Goal: Information Seeking & Learning: Learn about a topic

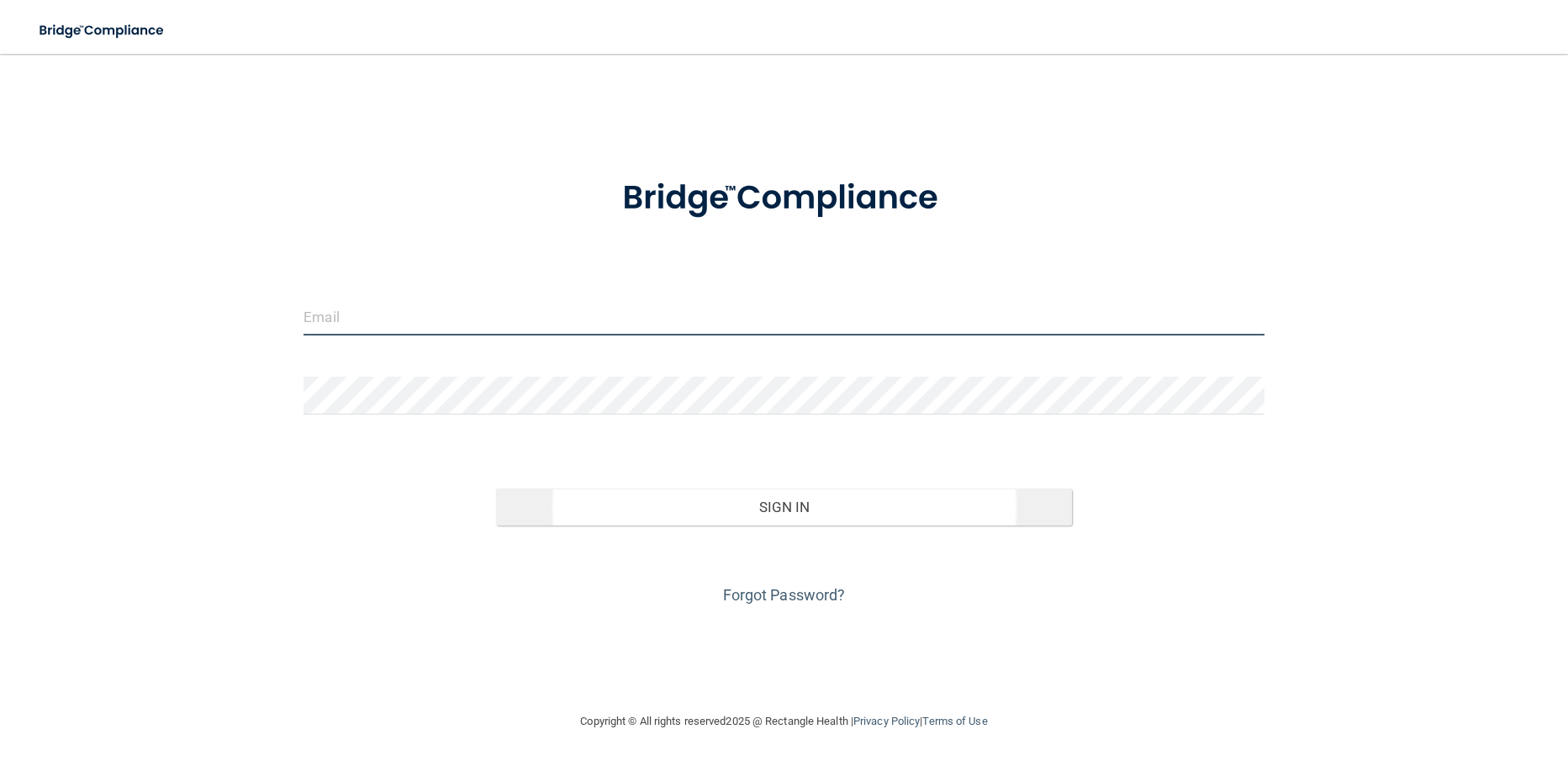
type input "[EMAIL_ADDRESS][DOMAIN_NAME]"
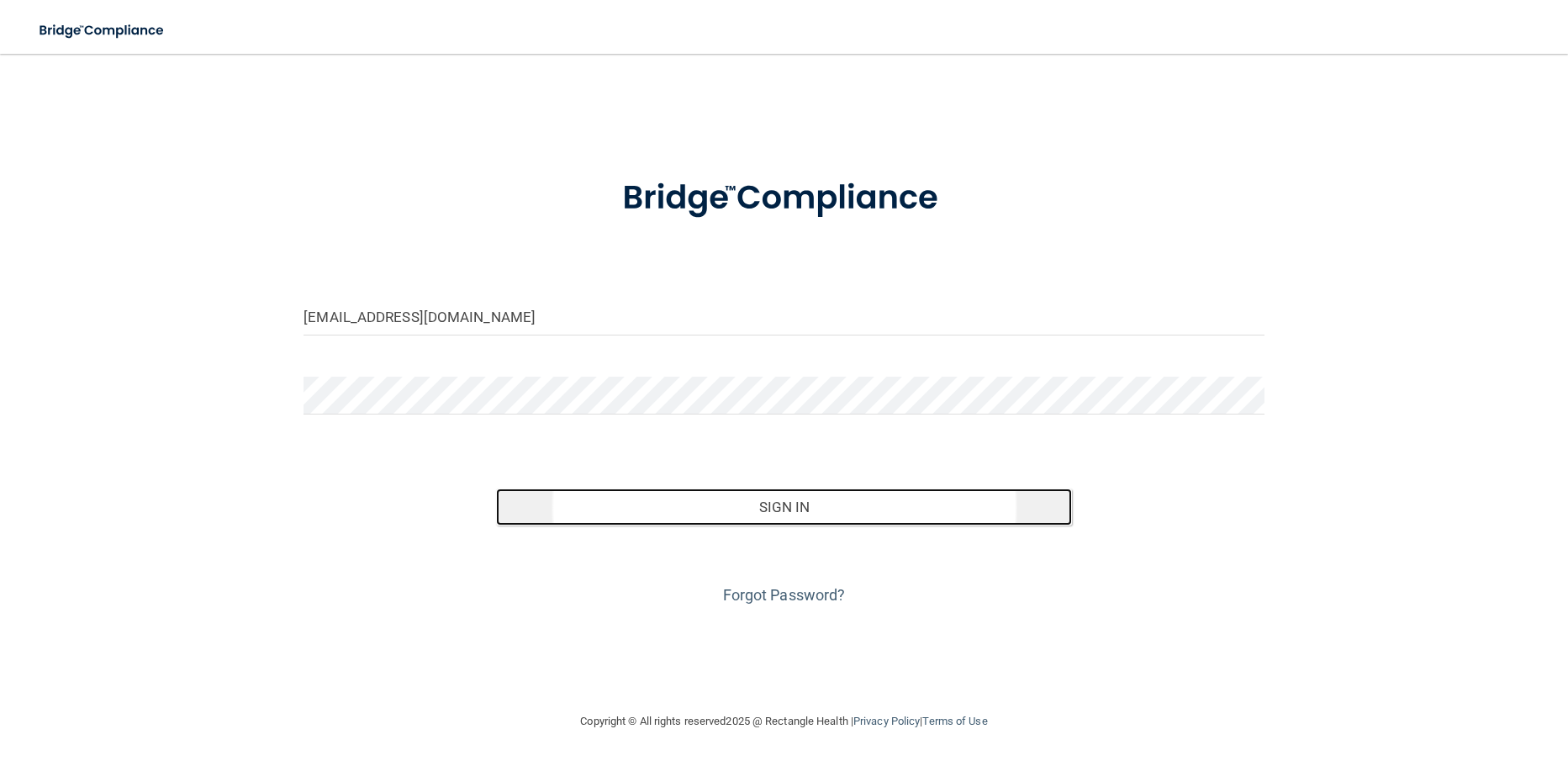
click at [692, 501] on button "Sign In" at bounding box center [784, 506] width 576 height 37
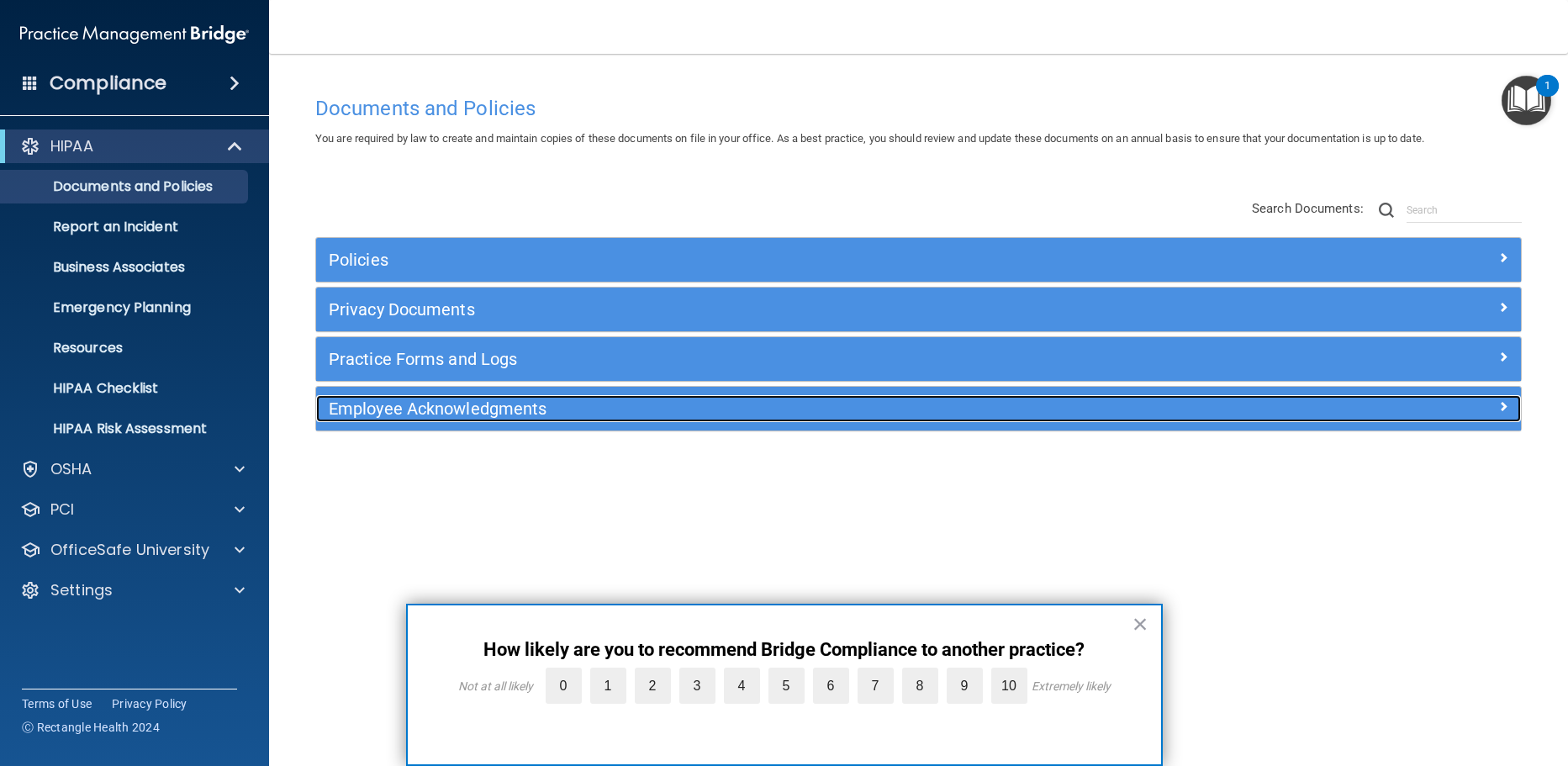
click at [347, 413] on h5 "Employee Acknowledgments" at bounding box center [768, 408] width 878 height 18
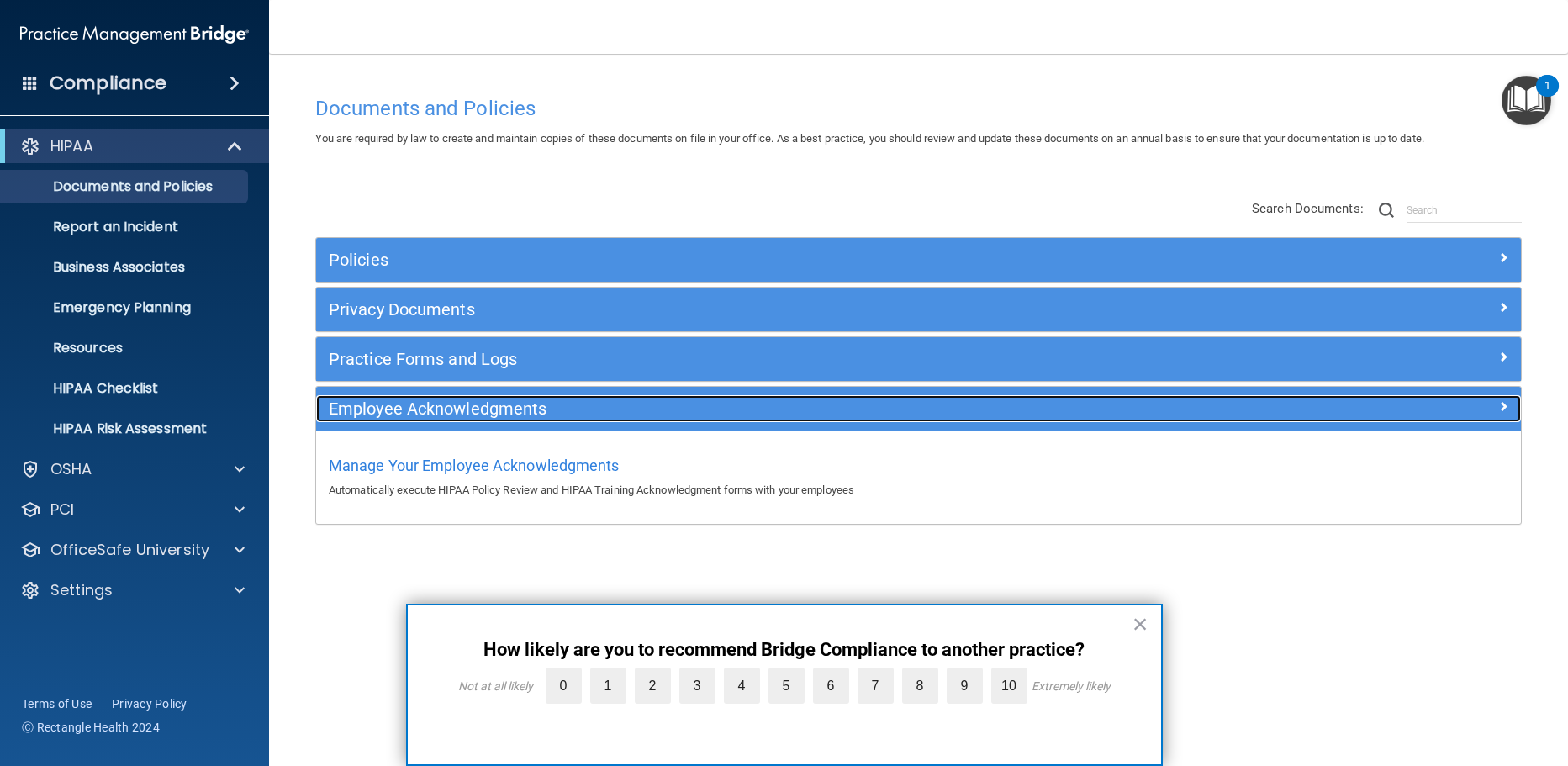
click at [347, 413] on h5 "Employee Acknowledgments" at bounding box center [768, 408] width 878 height 18
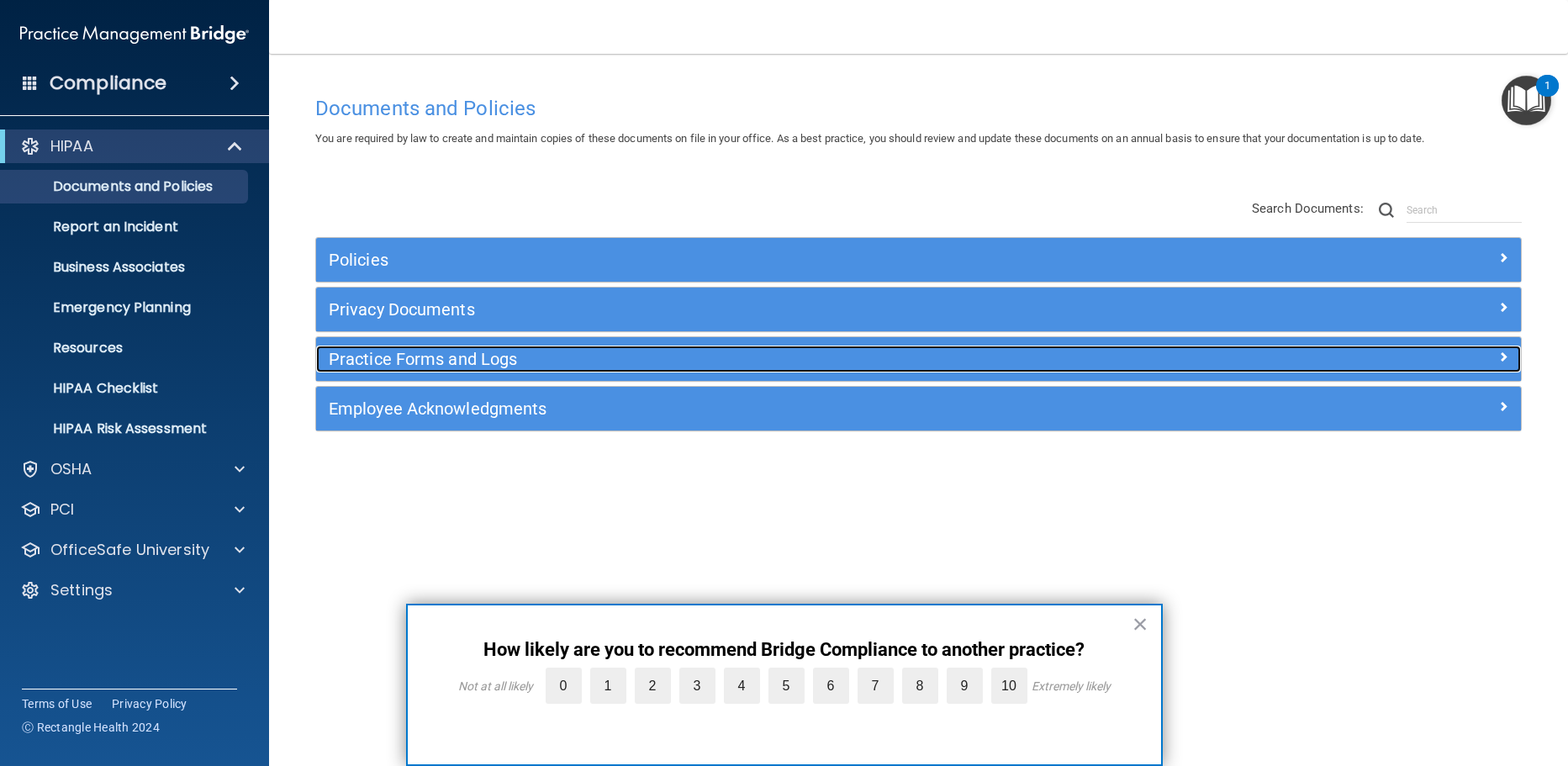
click at [353, 348] on div "Practice Forms and Logs" at bounding box center [768, 359] width 904 height 27
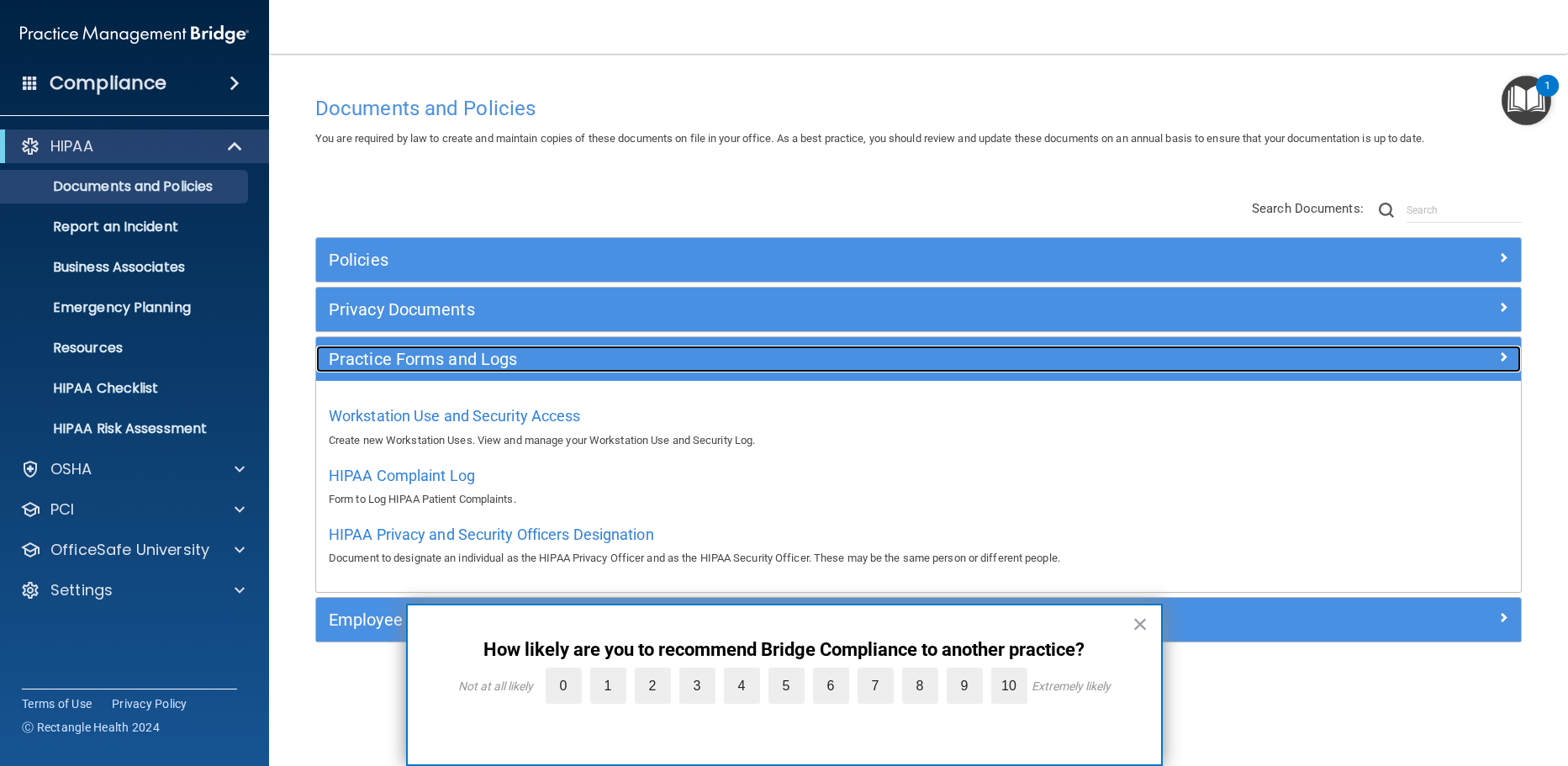
click at [353, 348] on div "Practice Forms and Logs" at bounding box center [768, 359] width 904 height 27
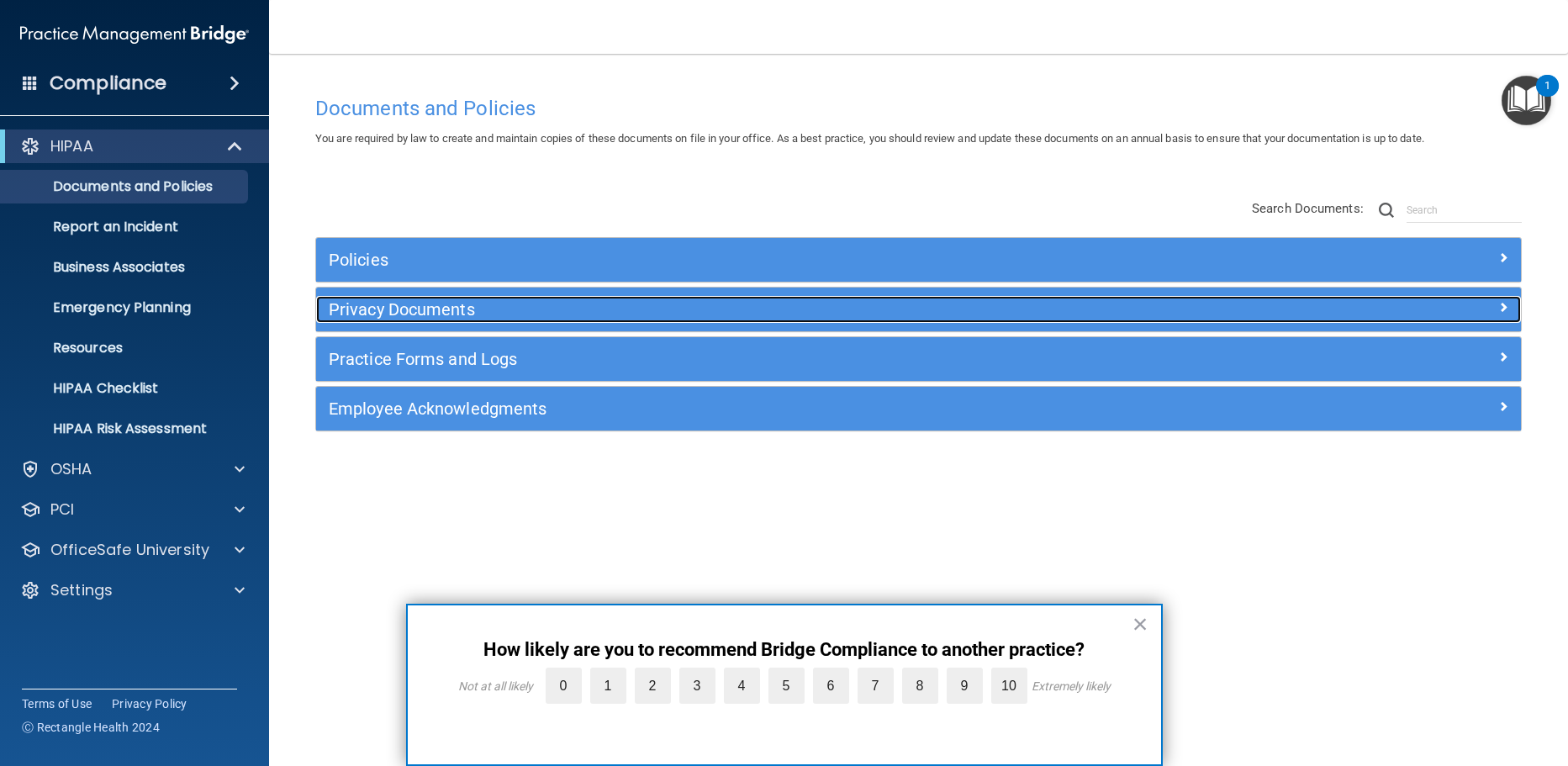
click at [354, 314] on h5 "Privacy Documents" at bounding box center [768, 309] width 878 height 18
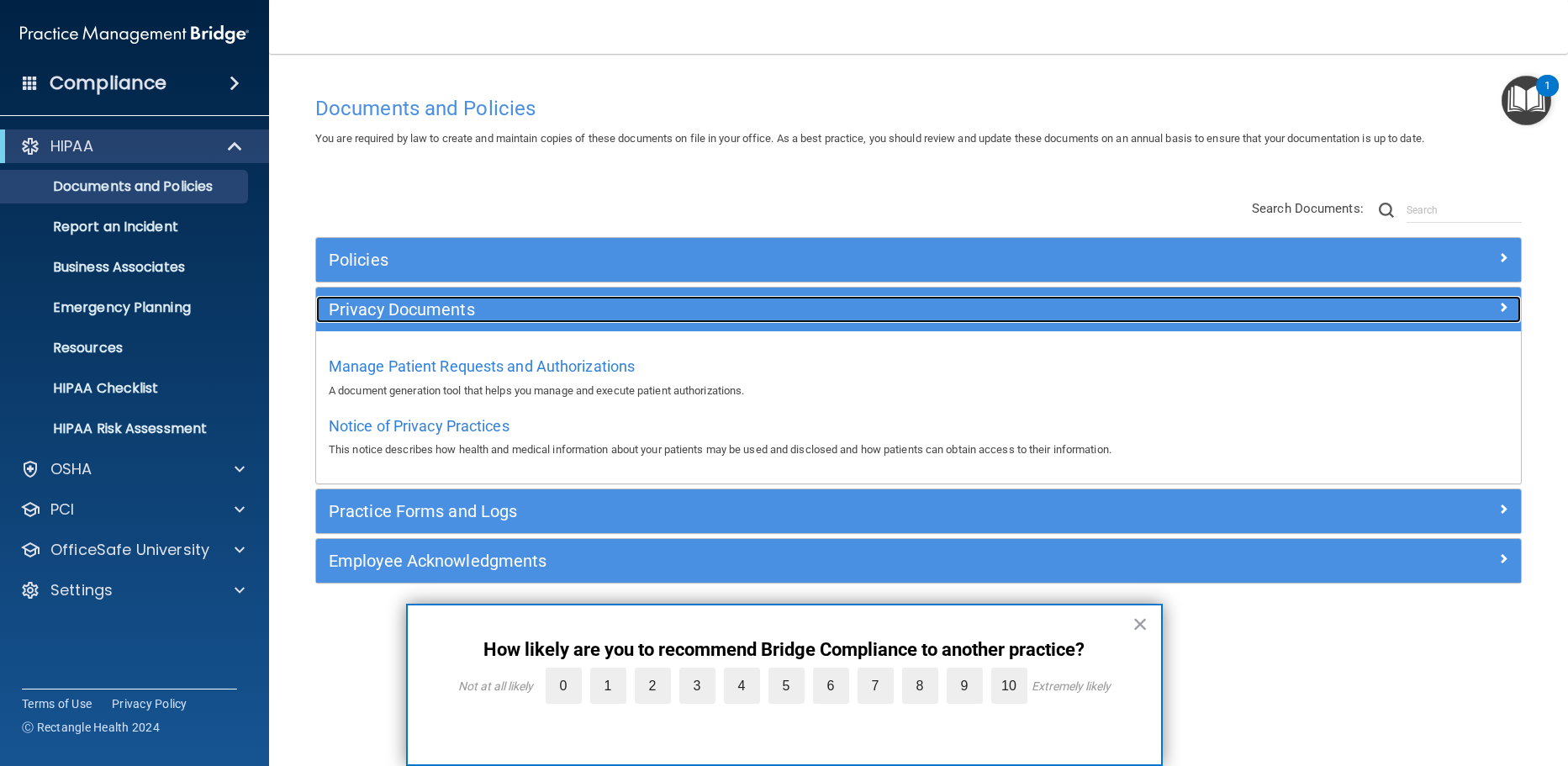
click at [354, 314] on h5 "Privacy Documents" at bounding box center [768, 309] width 878 height 18
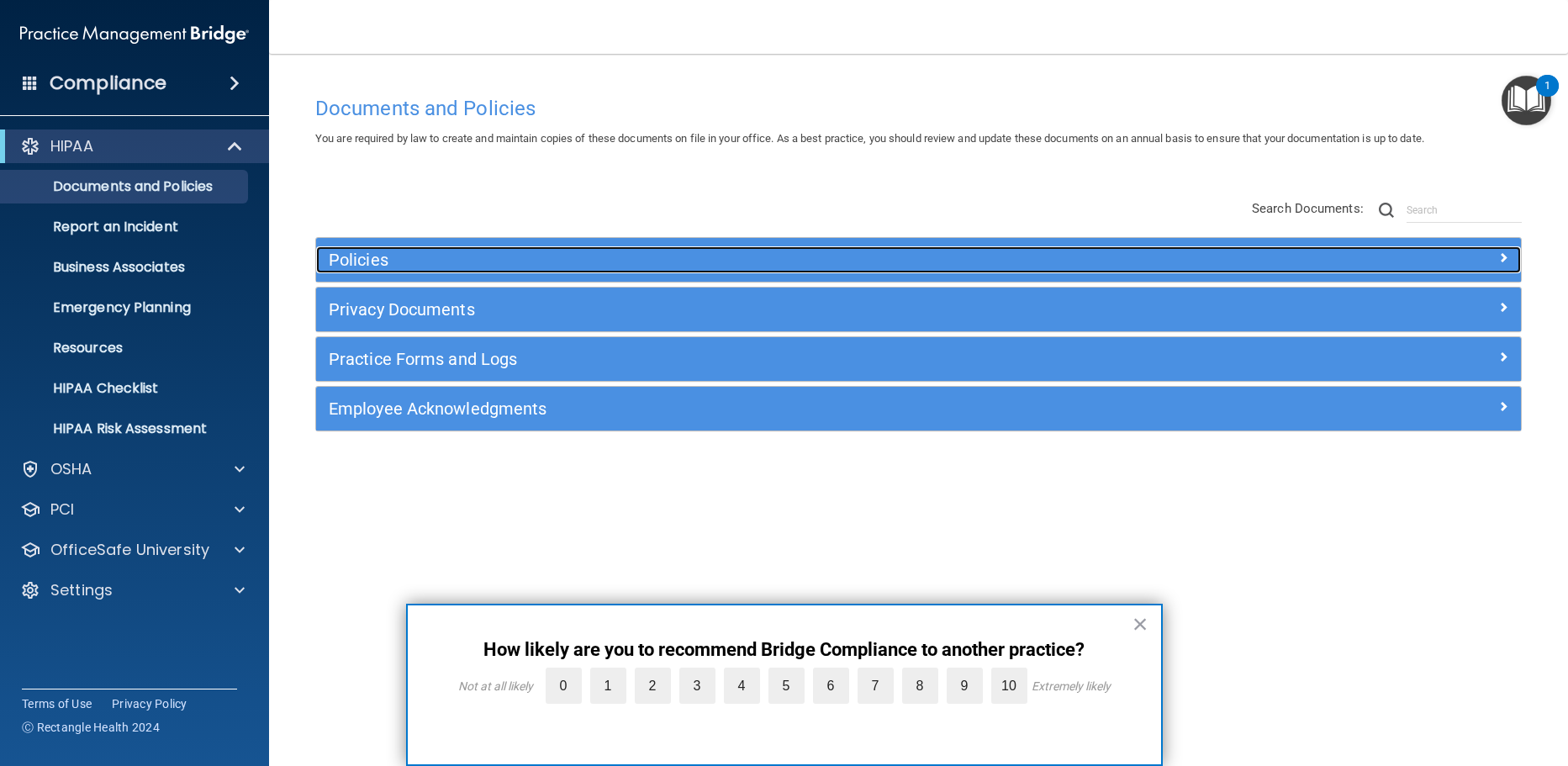
click at [359, 252] on h5 "Policies" at bounding box center [768, 259] width 878 height 18
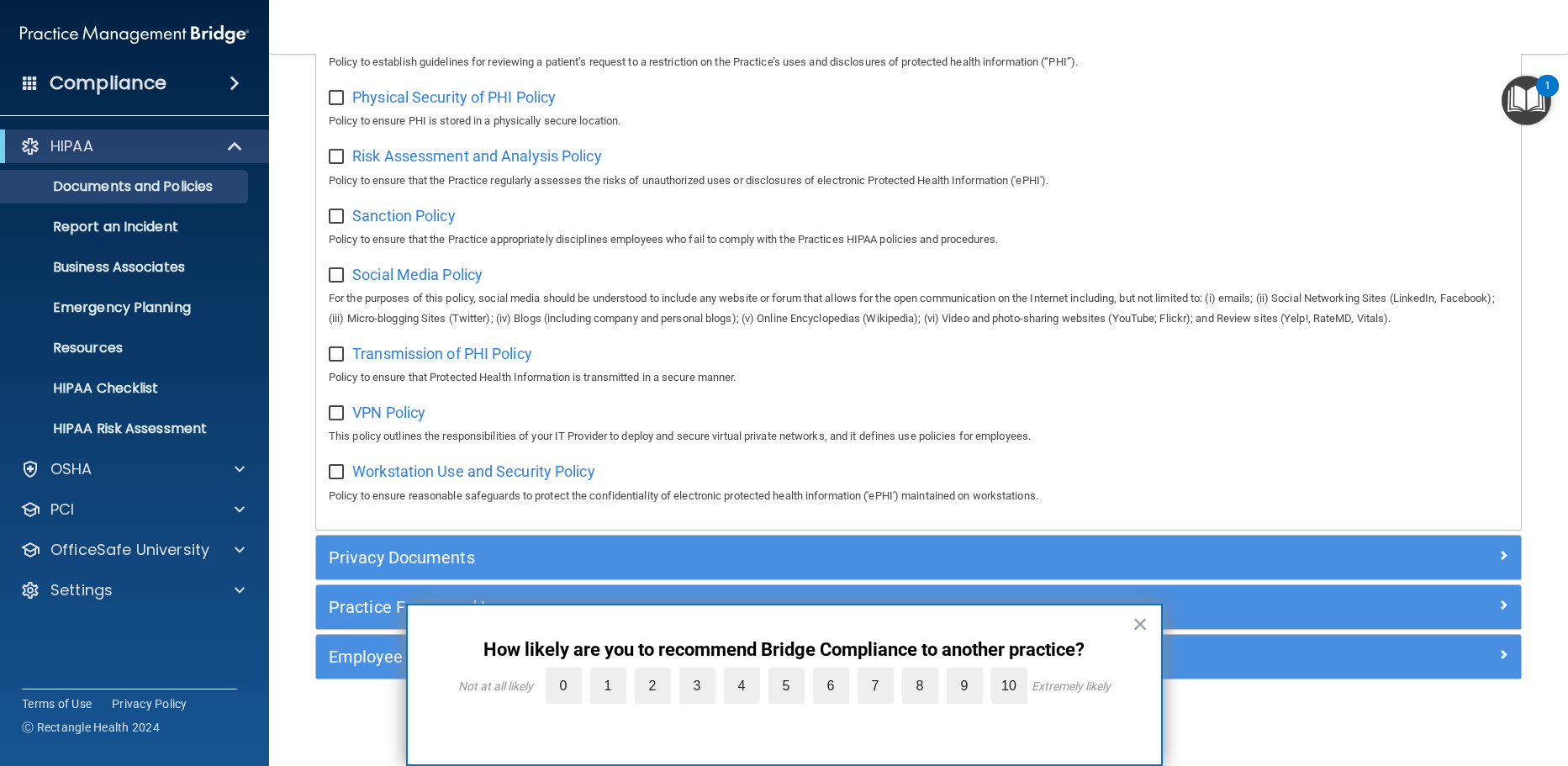
scroll to position [1124, 0]
click at [180, 234] on p "Report an Incident" at bounding box center [125, 227] width 229 height 17
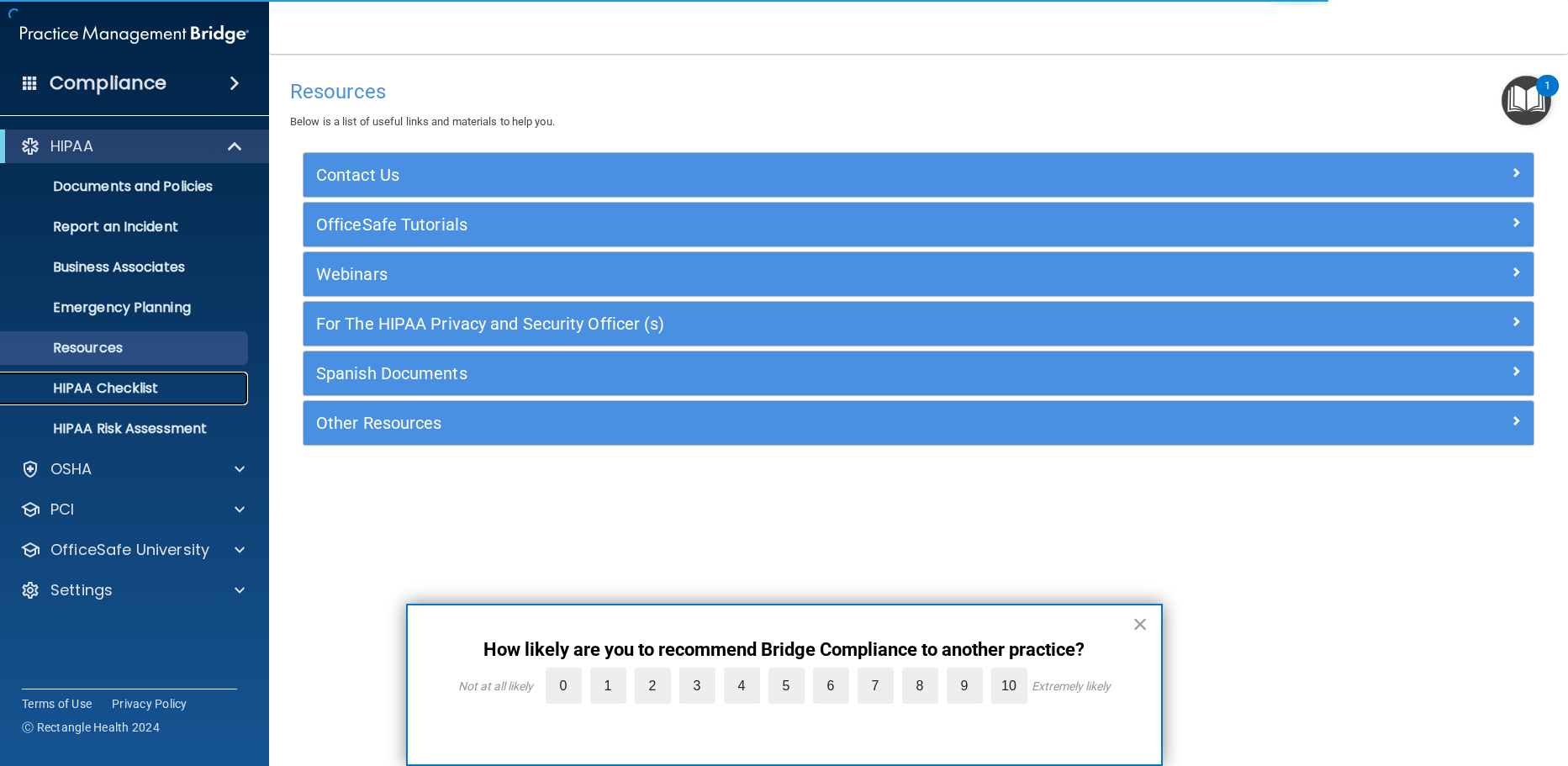
click at [137, 382] on p "HIPAA Checklist" at bounding box center [125, 388] width 229 height 17
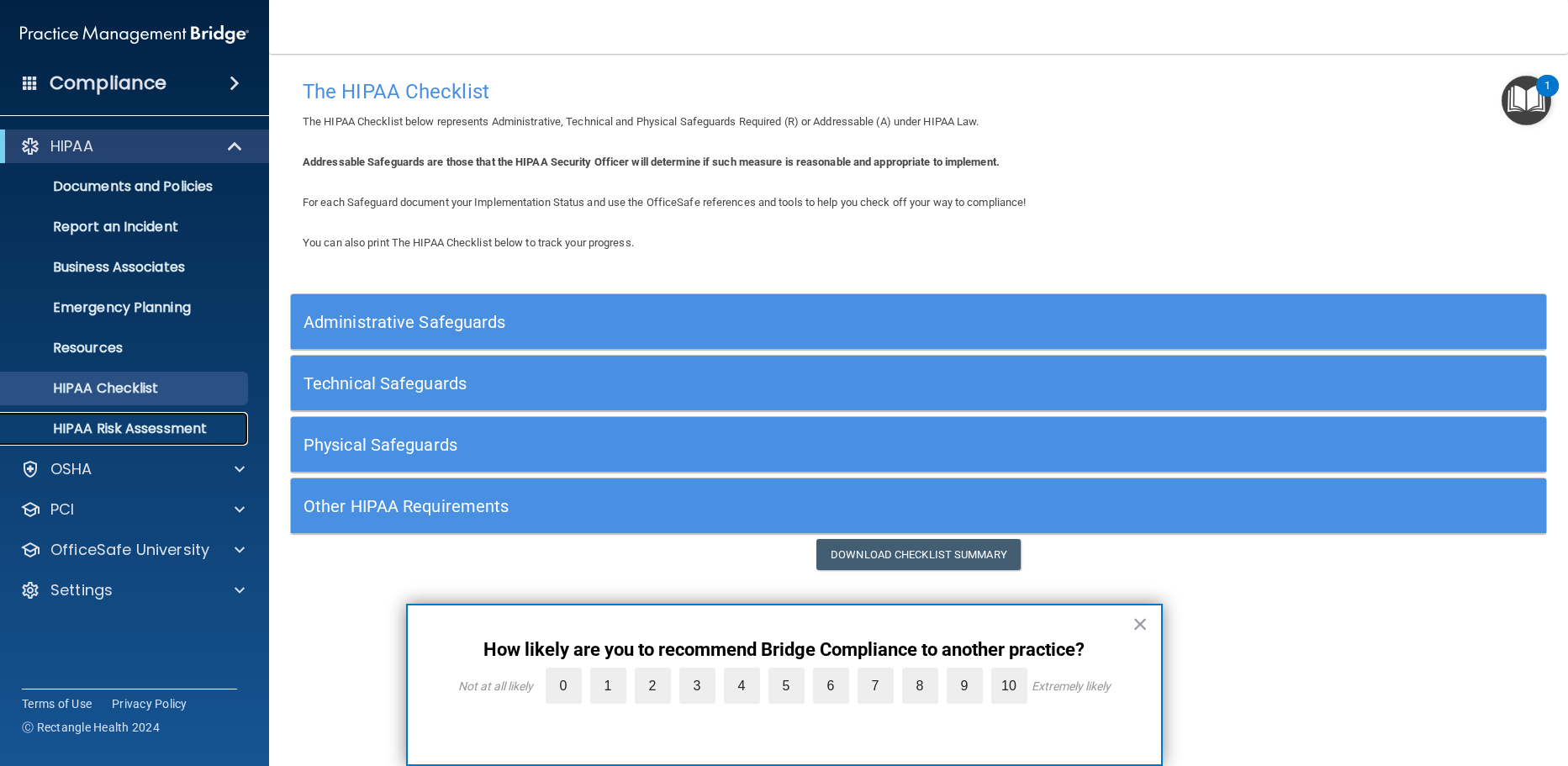
click at [142, 435] on p "HIPAA Risk Assessment" at bounding box center [125, 429] width 229 height 17
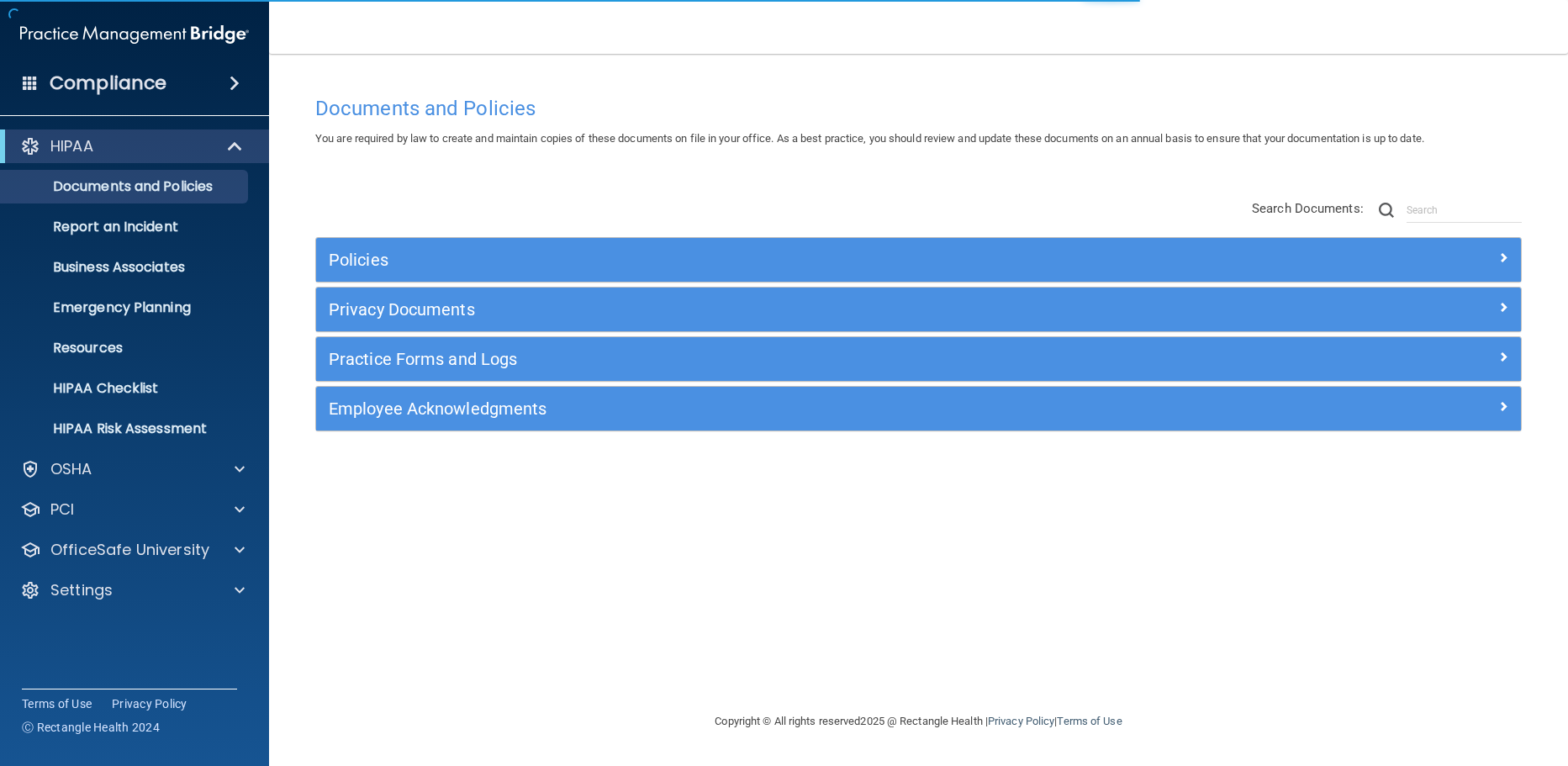
click at [413, 256] on h5 "Policies" at bounding box center [768, 259] width 878 height 18
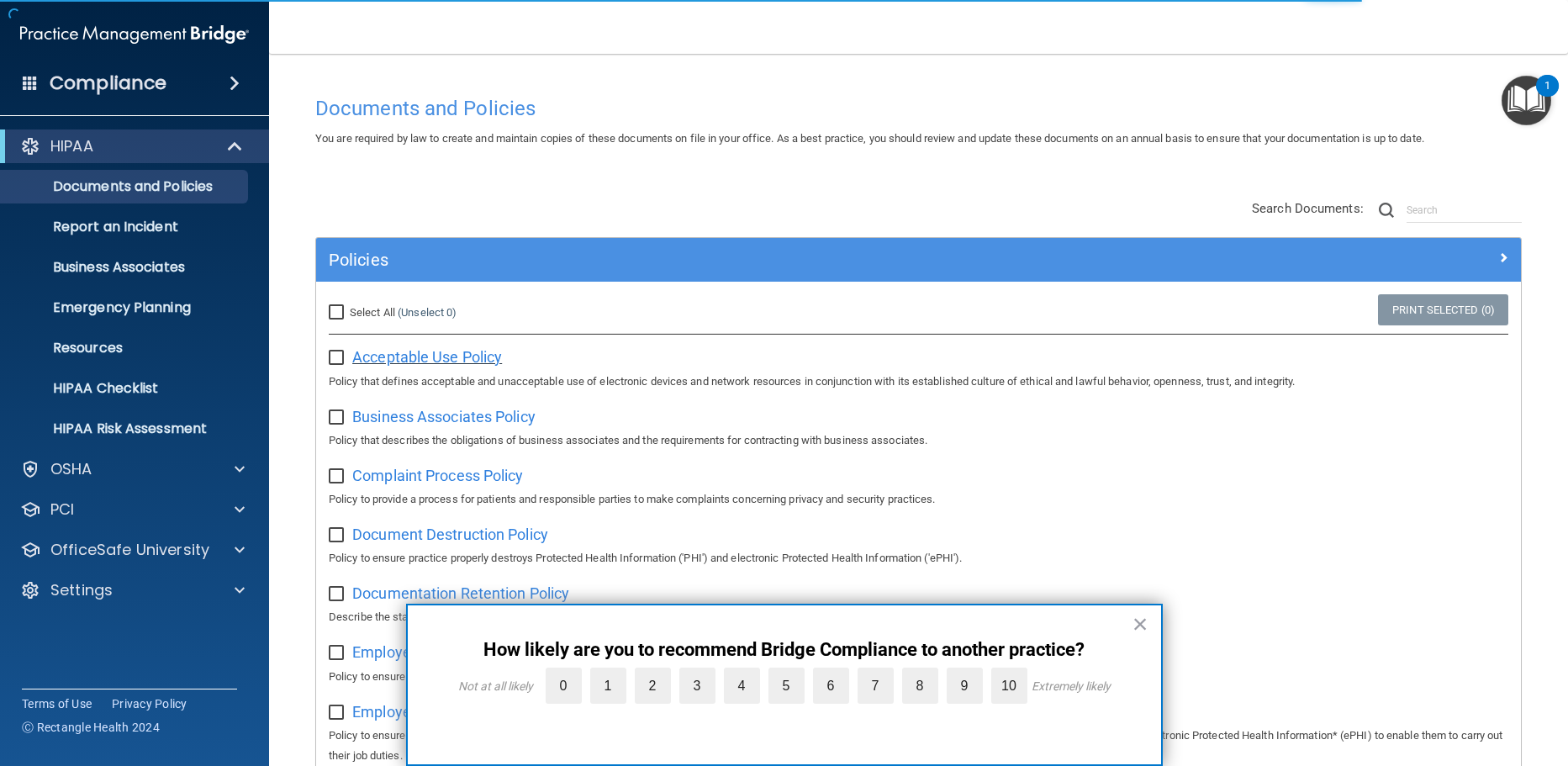
click at [424, 352] on span "Acceptable Use Policy" at bounding box center [427, 357] width 150 height 17
